Goal: Task Accomplishment & Management: Manage account settings

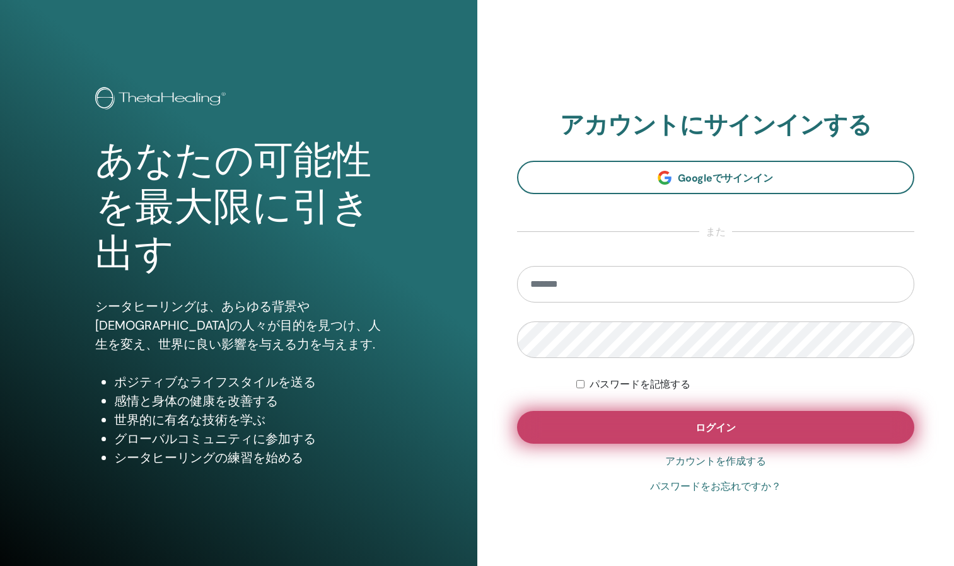
type input "**********"
click at [670, 430] on button "ログイン" at bounding box center [716, 427] width 398 height 33
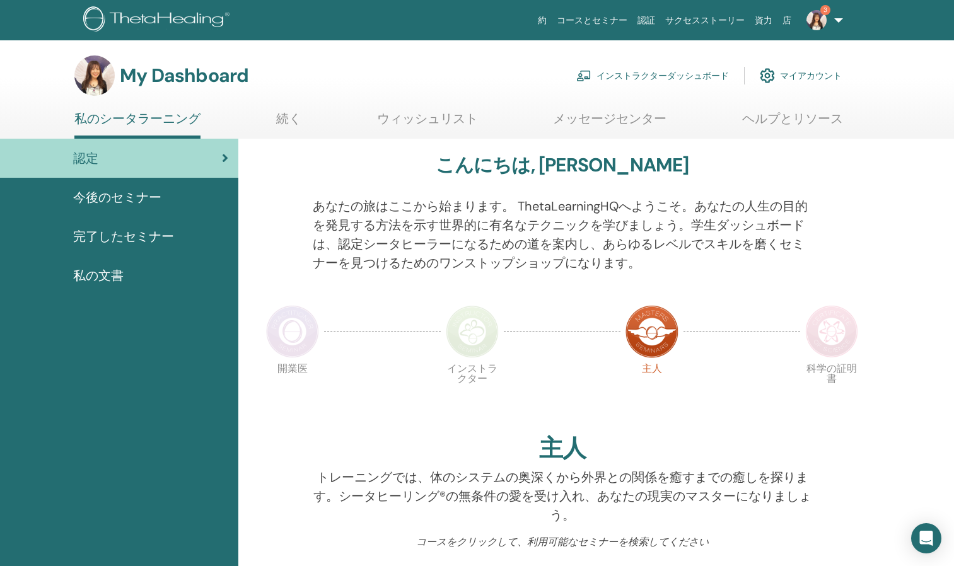
click at [603, 76] on link "インストラクターダッシュボード" at bounding box center [652, 76] width 153 height 28
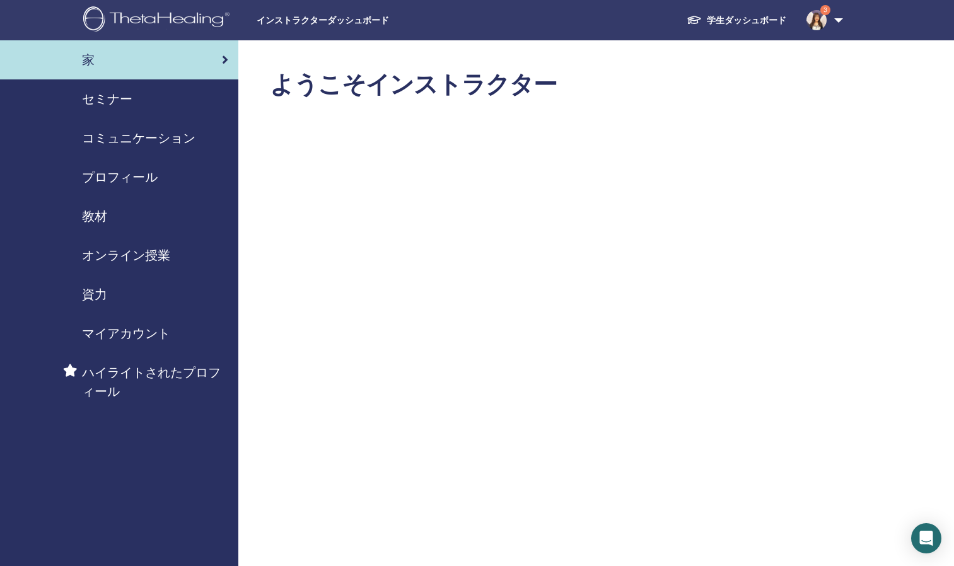
click at [118, 91] on span "セミナー" at bounding box center [107, 99] width 50 height 19
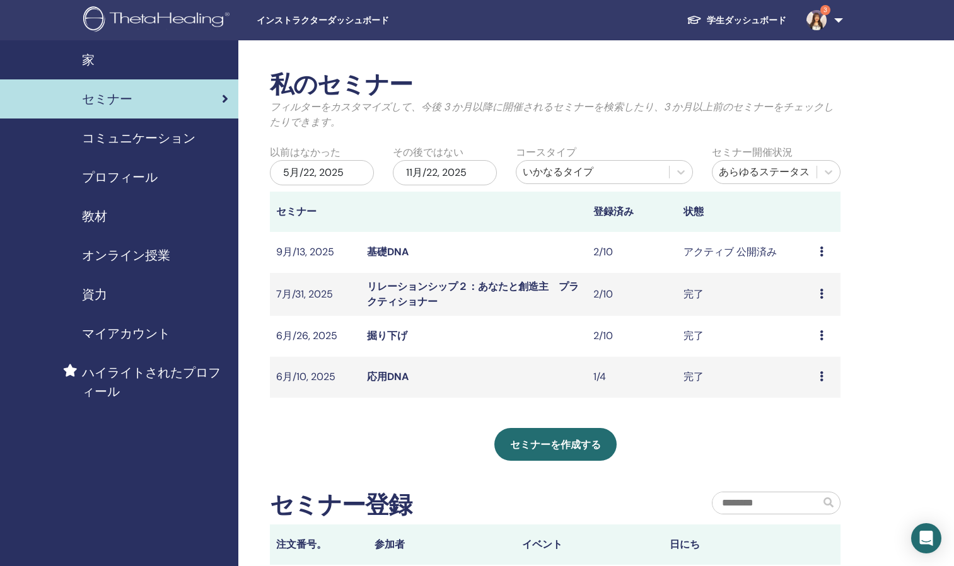
click at [388, 253] on link "基礎DNA" at bounding box center [388, 251] width 42 height 13
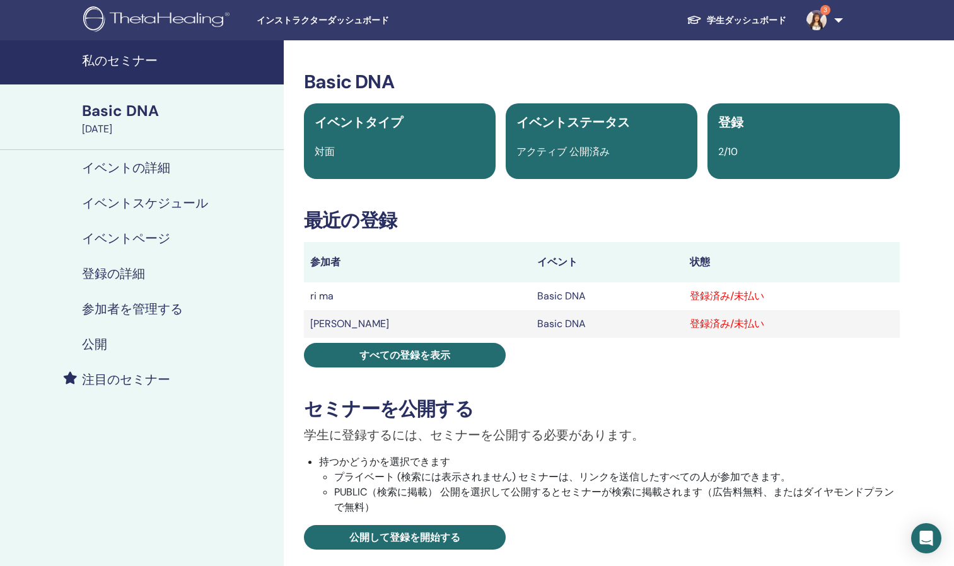
click at [324, 298] on td "ri ma" at bounding box center [417, 296] width 227 height 28
click at [349, 297] on td "ri ma" at bounding box center [417, 296] width 227 height 28
click at [141, 170] on h4 "イベントの詳細" at bounding box center [126, 167] width 88 height 15
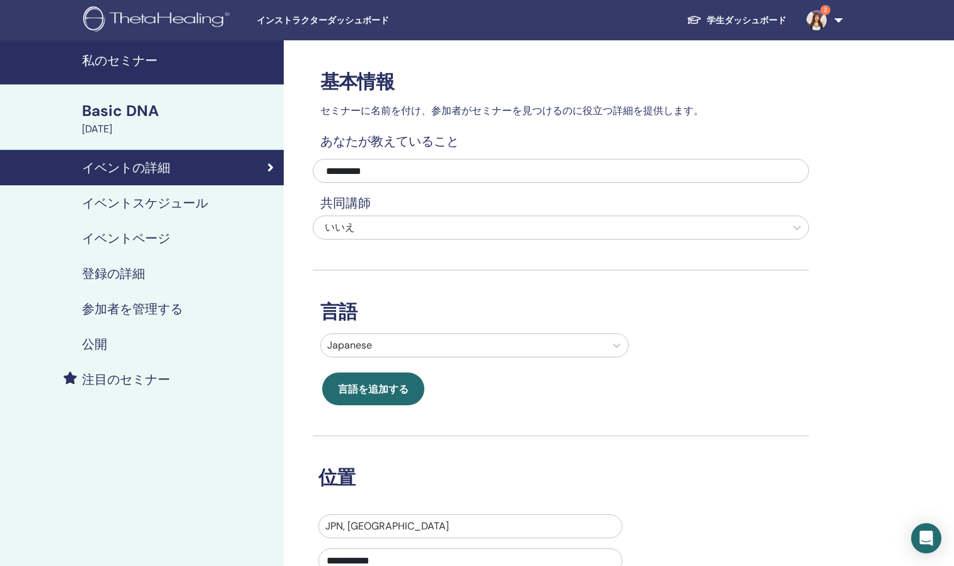
click at [124, 305] on h4 "参加者を管理する" at bounding box center [132, 308] width 101 height 15
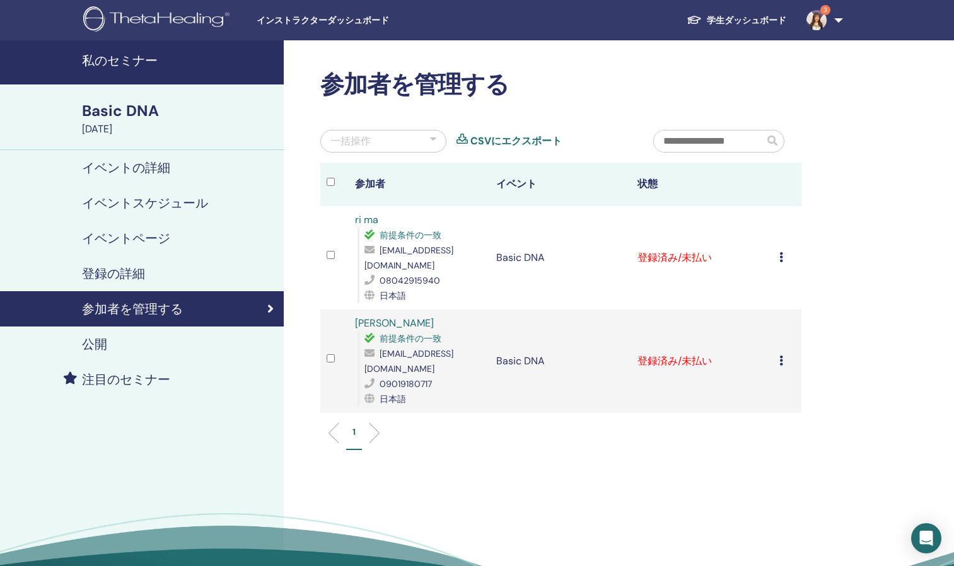
click at [780, 252] on icon at bounding box center [781, 257] width 4 height 10
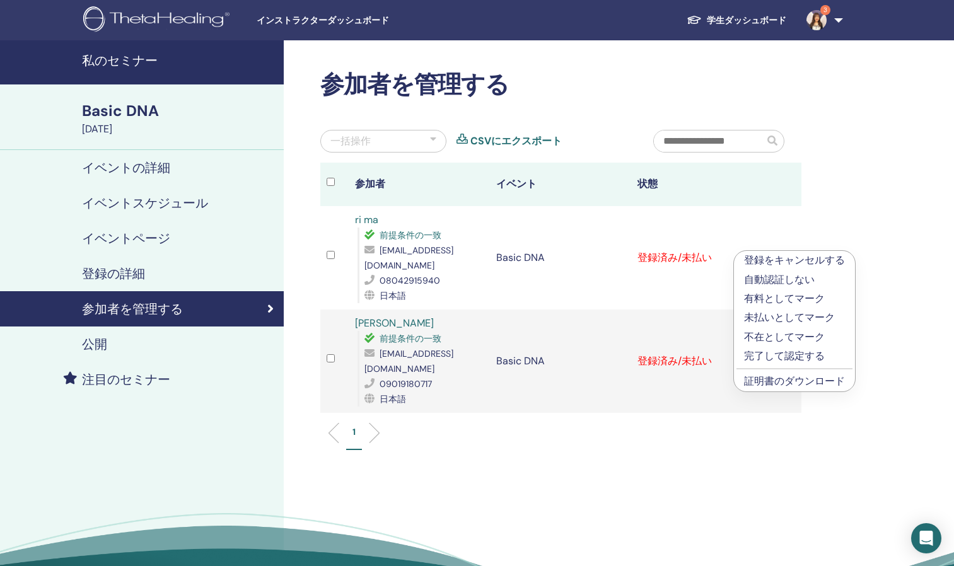
click at [843, 224] on div "参加者を管理する 一括操作 CSVにエクスポート 参加者 イベント 状態 ri ma 前提条件の一致 cbp58411@gmail.com 080429159…" at bounding box center [602, 339] width 636 height 599
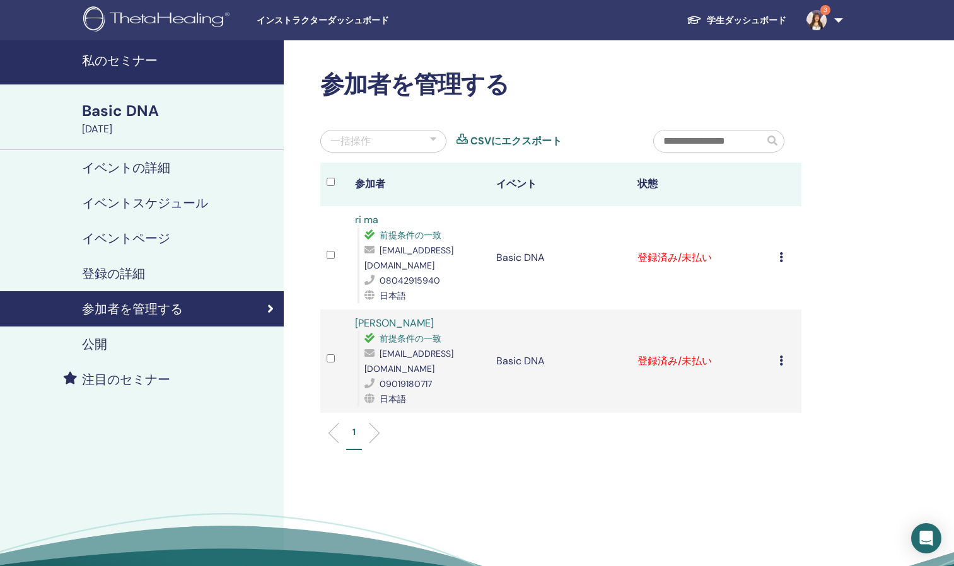
click at [370, 218] on link "ri ma" at bounding box center [366, 219] width 23 height 13
click at [387, 316] on link "makiko tone" at bounding box center [394, 322] width 79 height 13
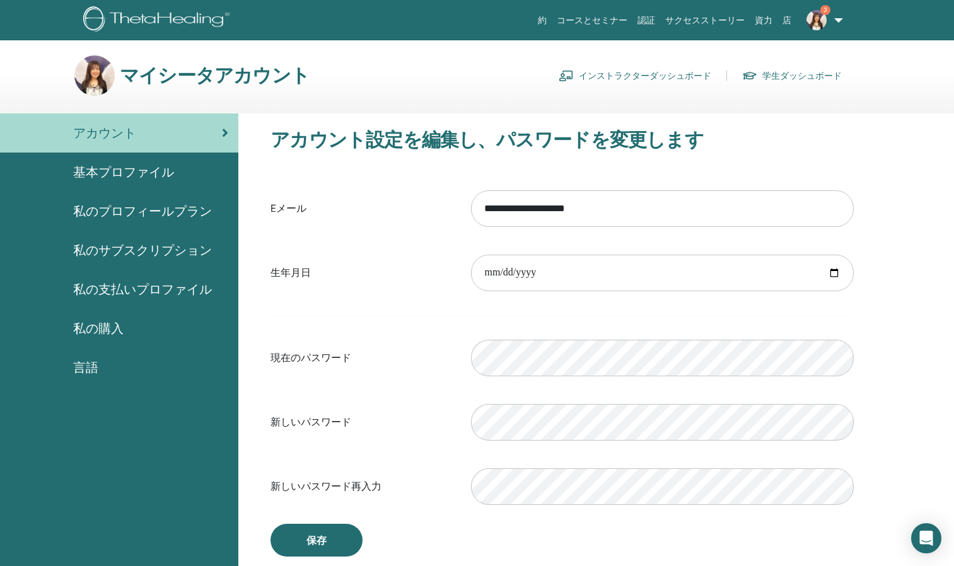
click at [158, 174] on span "基本プロファイル" at bounding box center [123, 172] width 101 height 19
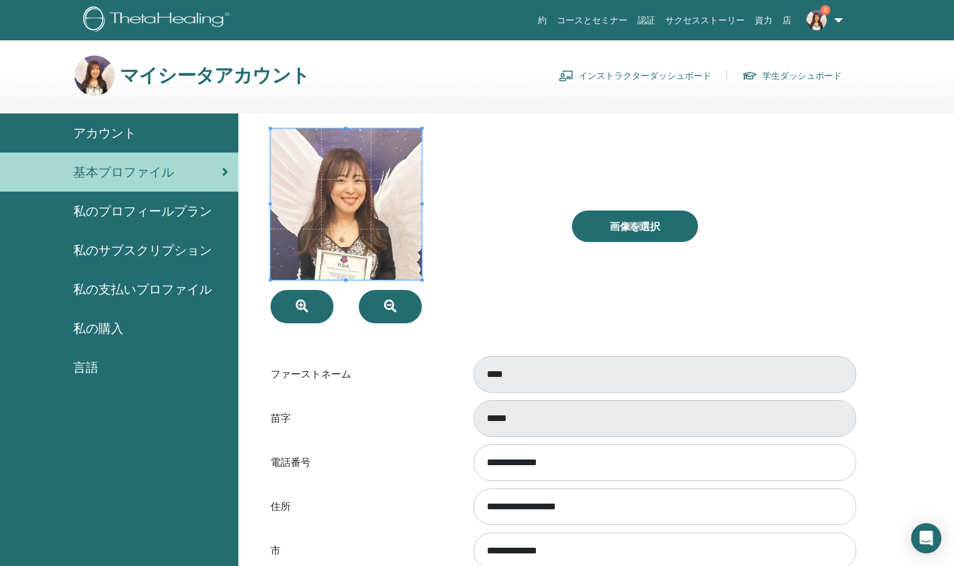
click at [937, 236] on div "**********" at bounding box center [595, 573] width 715 height 920
click at [584, 398] on div "*****" at bounding box center [662, 419] width 402 height 42
click at [521, 303] on div at bounding box center [411, 226] width 301 height 195
click at [147, 213] on span "私のプロフィールプラン" at bounding box center [142, 211] width 139 height 19
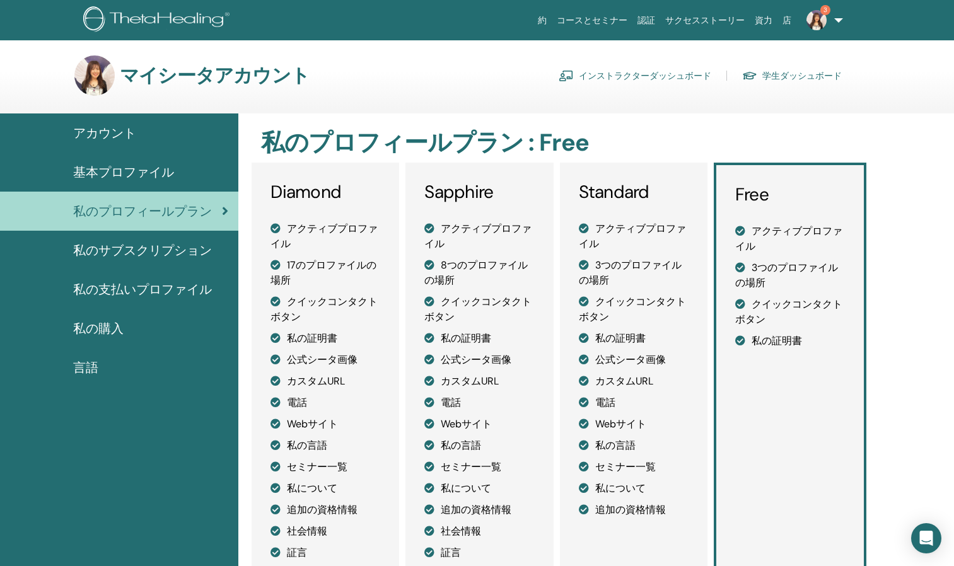
click at [144, 173] on span "基本プロファイル" at bounding box center [123, 172] width 101 height 19
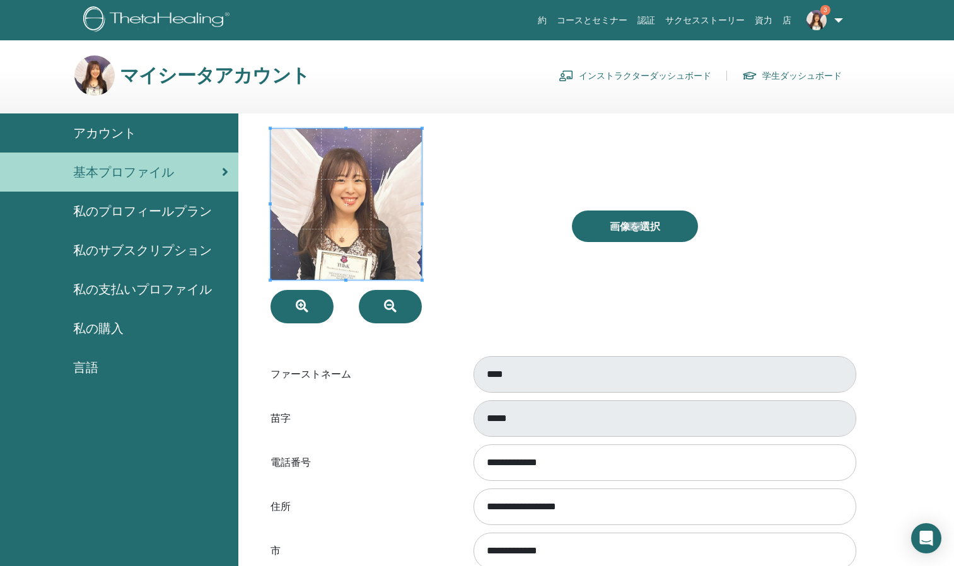
click at [840, 169] on div "画像を選択" at bounding box center [712, 226] width 301 height 195
click at [541, 268] on div at bounding box center [411, 226] width 301 height 195
drag, startPoint x: 509, startPoint y: 393, endPoint x: 516, endPoint y: 405, distance: 14.4
click at [509, 393] on div "****" at bounding box center [662, 375] width 402 height 42
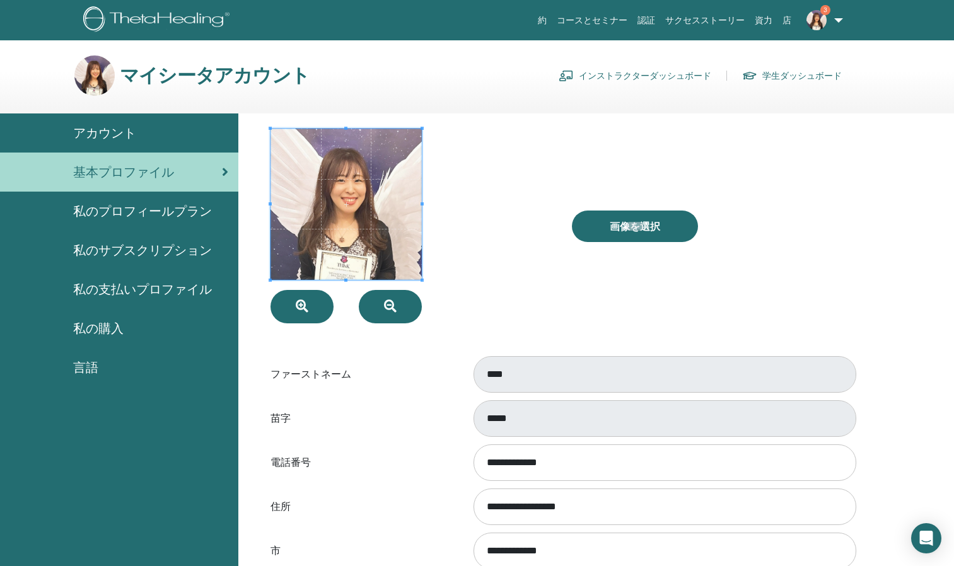
click at [611, 322] on div "画像を選択" at bounding box center [712, 226] width 301 height 195
click at [521, 312] on div at bounding box center [411, 226] width 301 height 195
click at [419, 352] on form "**********" at bounding box center [561, 473] width 583 height 688
click at [120, 329] on span "私の購入" at bounding box center [98, 328] width 50 height 19
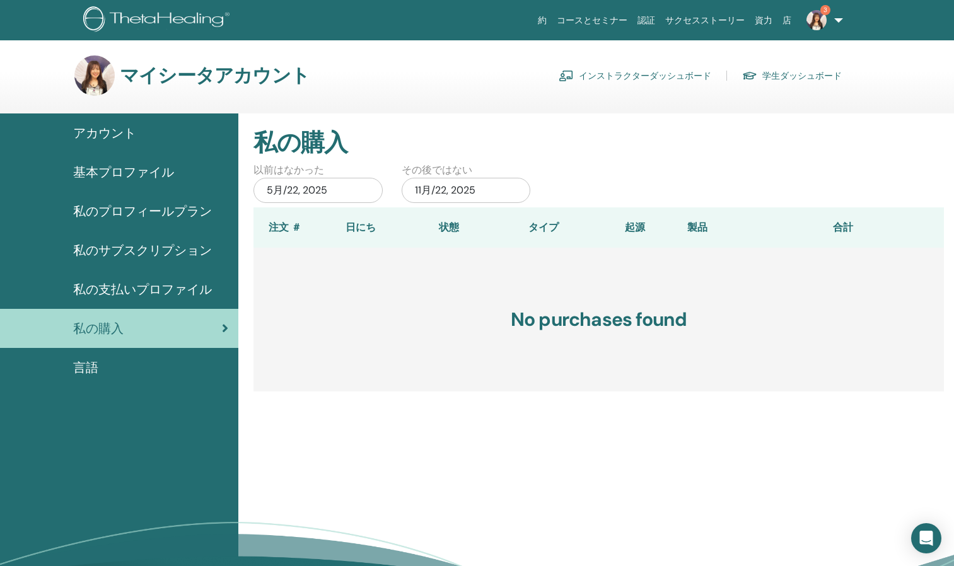
click at [141, 170] on span "基本プロファイル" at bounding box center [123, 172] width 101 height 19
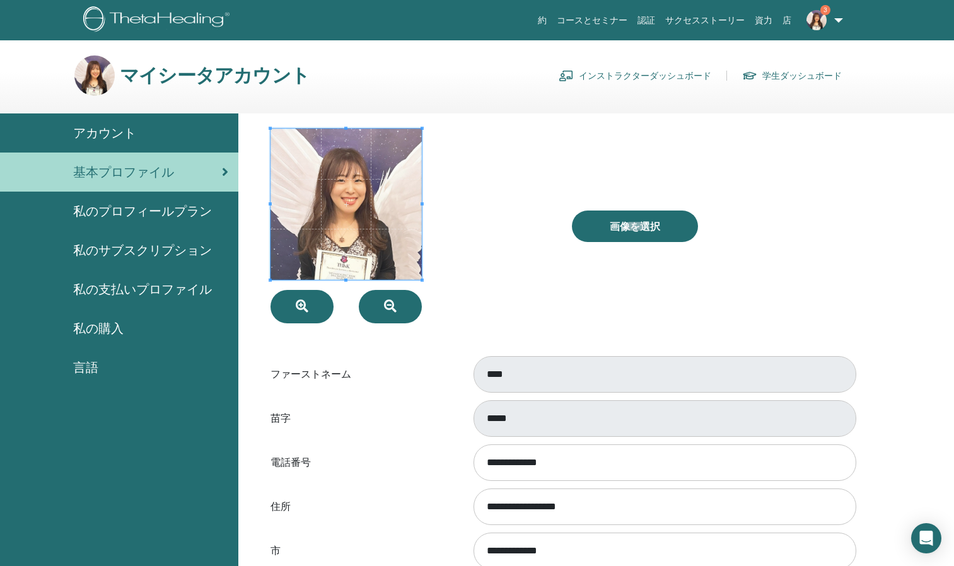
click at [509, 273] on div at bounding box center [411, 226] width 301 height 195
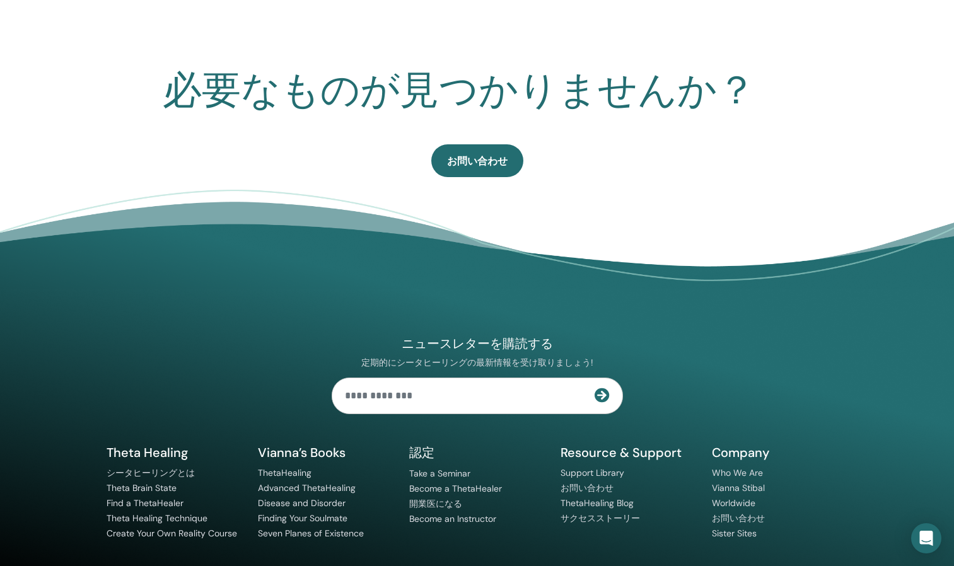
scroll to position [727, 0]
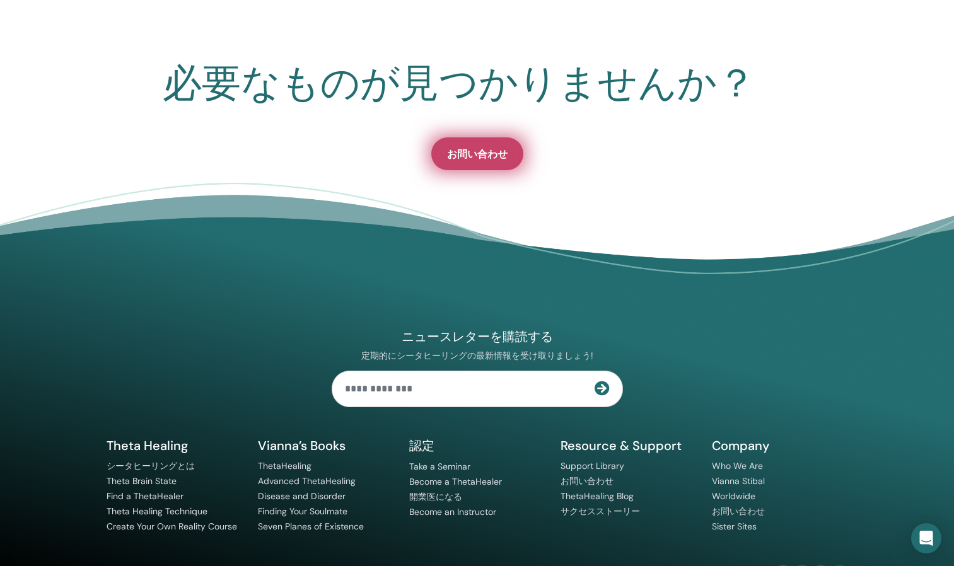
click at [480, 158] on span "お問い合わせ" at bounding box center [477, 153] width 61 height 13
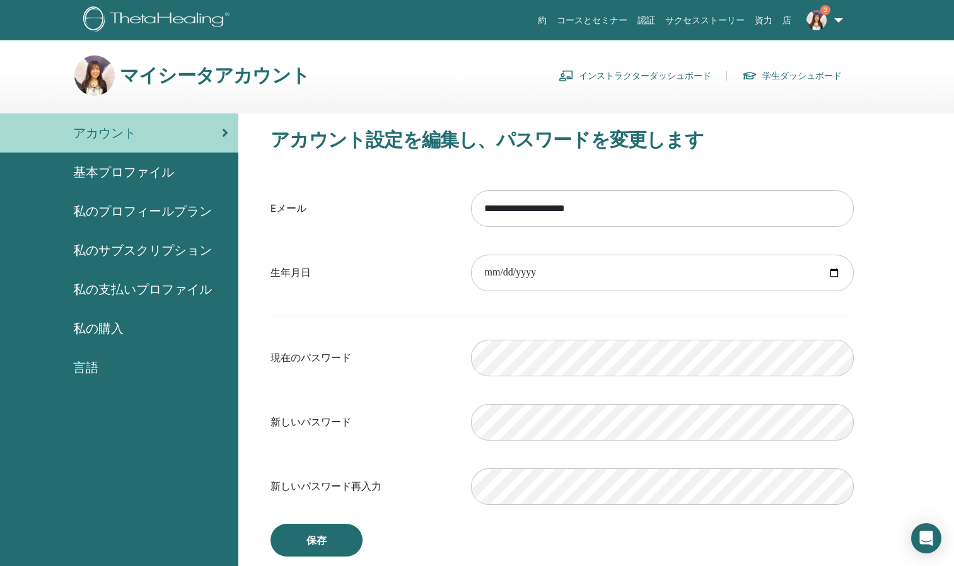
click at [175, 173] on div "基本プロファイル" at bounding box center [119, 172] width 218 height 19
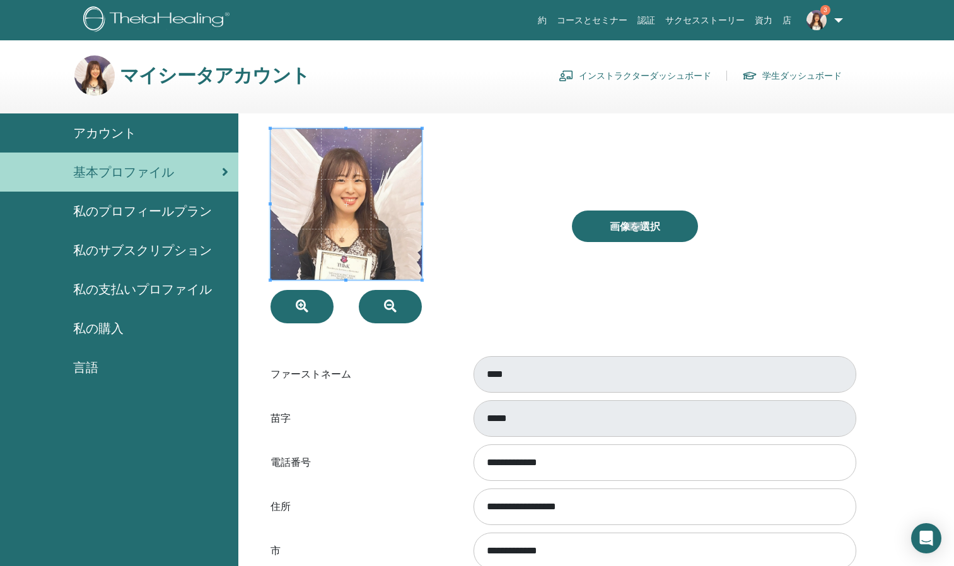
click at [577, 314] on div "画像を選択" at bounding box center [712, 226] width 301 height 195
